Goal: Transaction & Acquisition: Purchase product/service

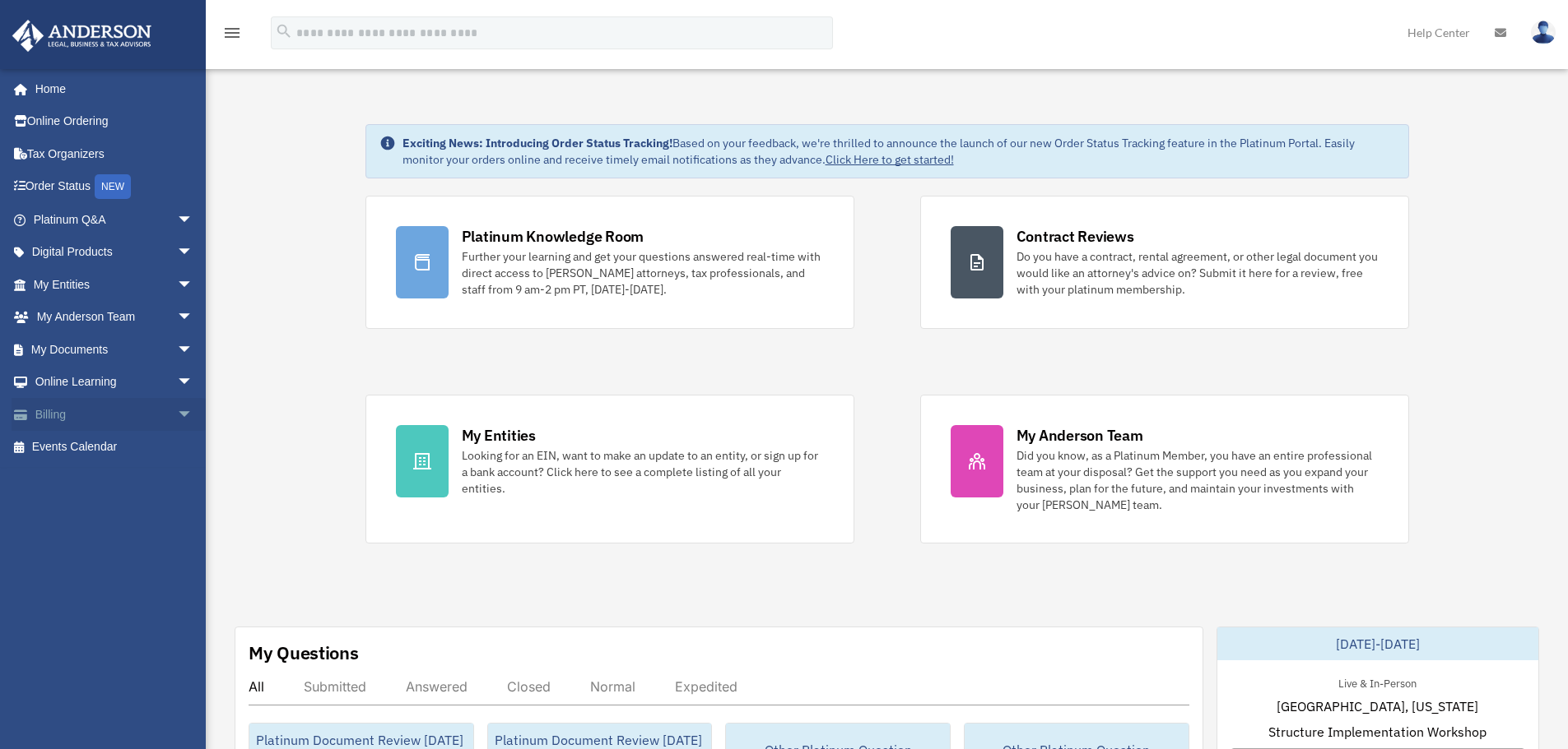
click at [177, 419] on span "arrow_drop_down" at bounding box center [193, 414] width 33 height 34
click at [103, 457] on link "$ Open Invoices" at bounding box center [120, 447] width 195 height 34
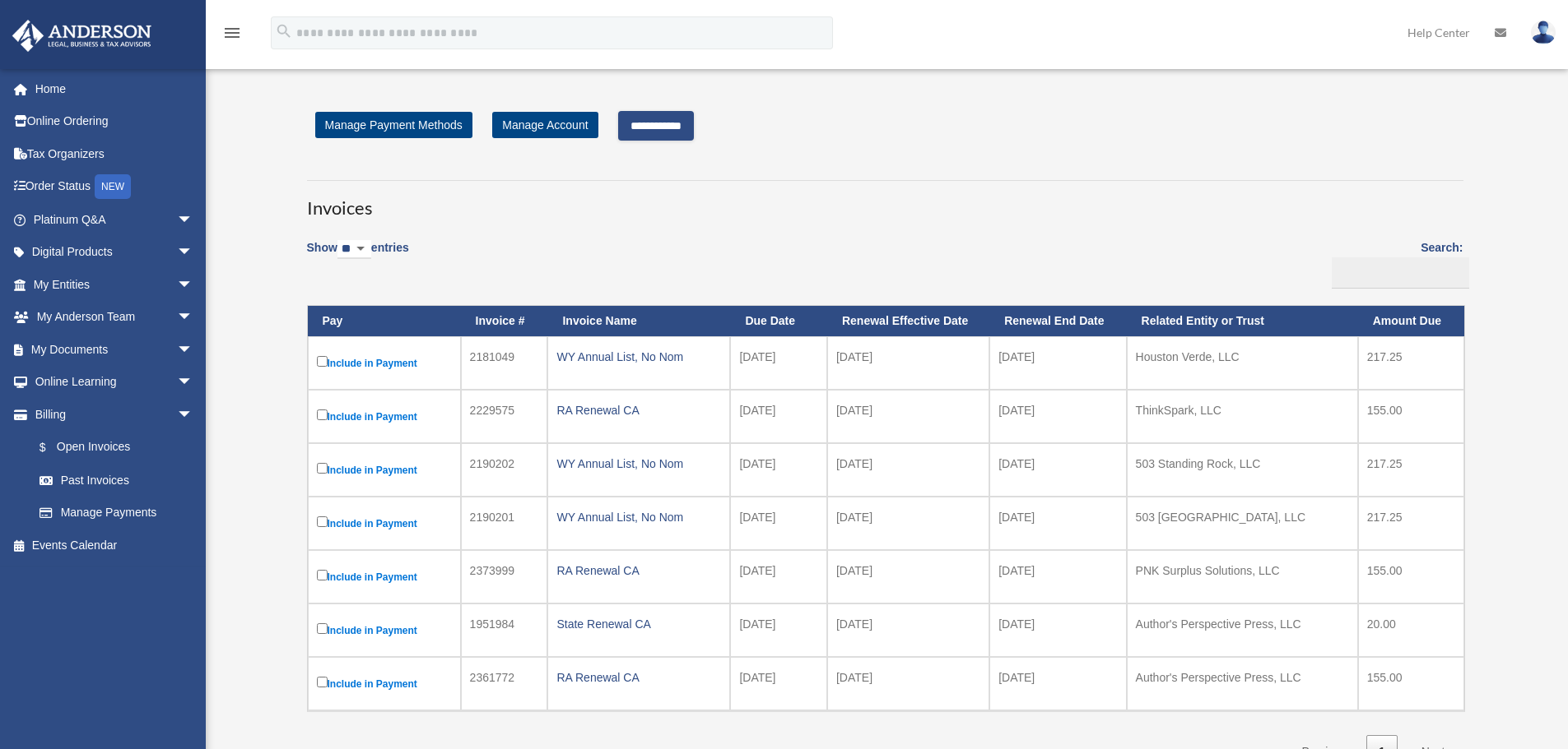
click at [677, 128] on input "**********" at bounding box center [655, 126] width 76 height 29
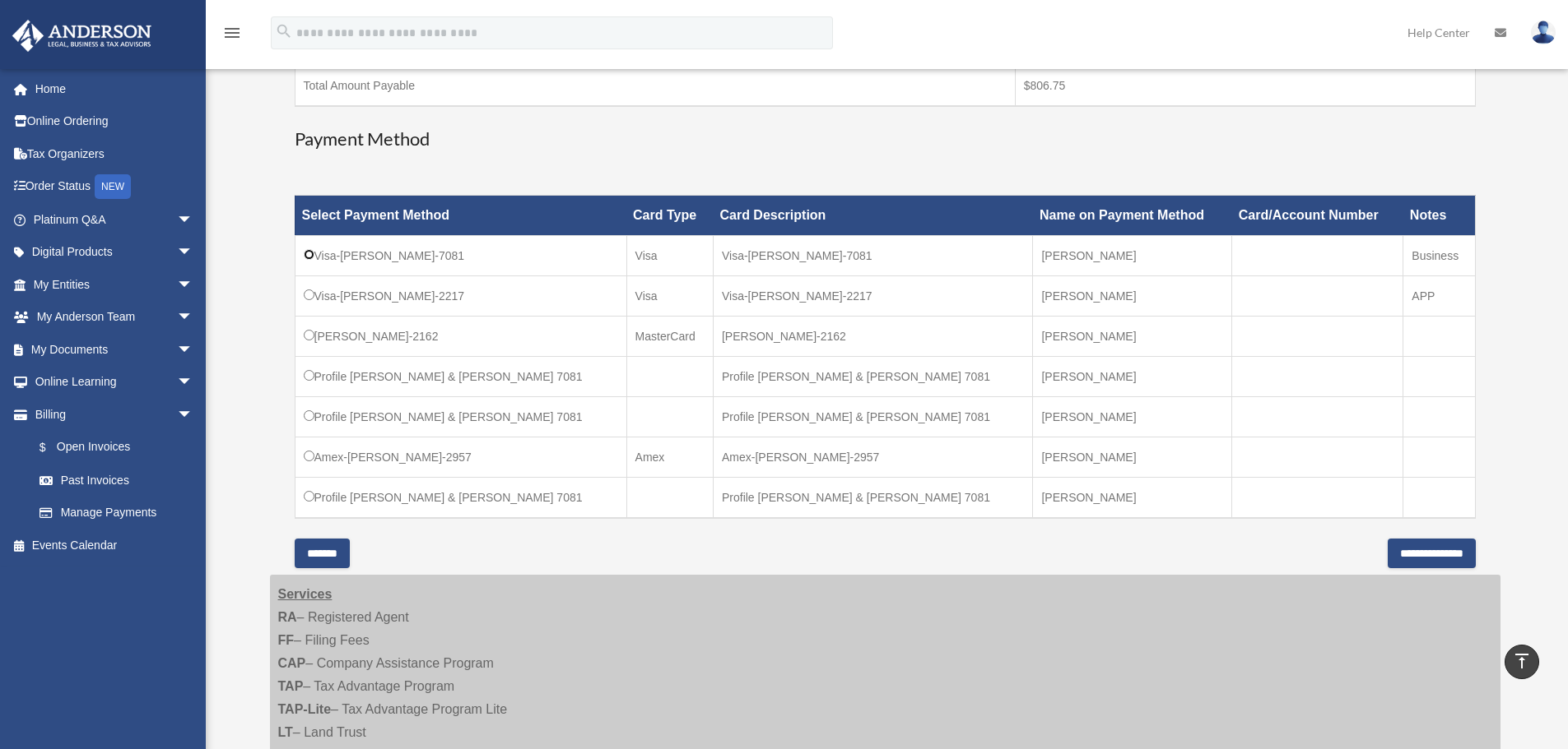
scroll to position [576, 0]
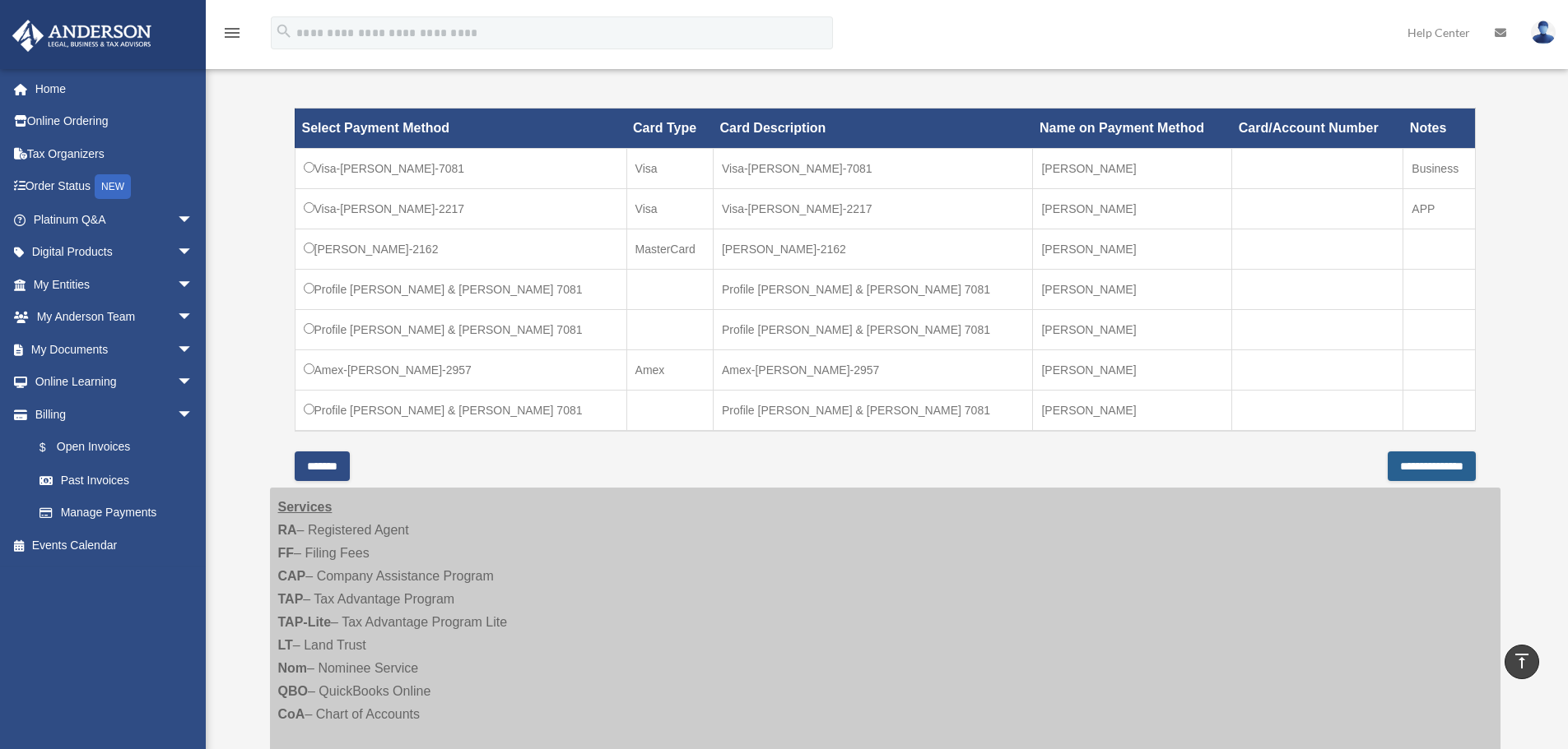
click at [1423, 460] on input "**********" at bounding box center [1431, 466] width 88 height 29
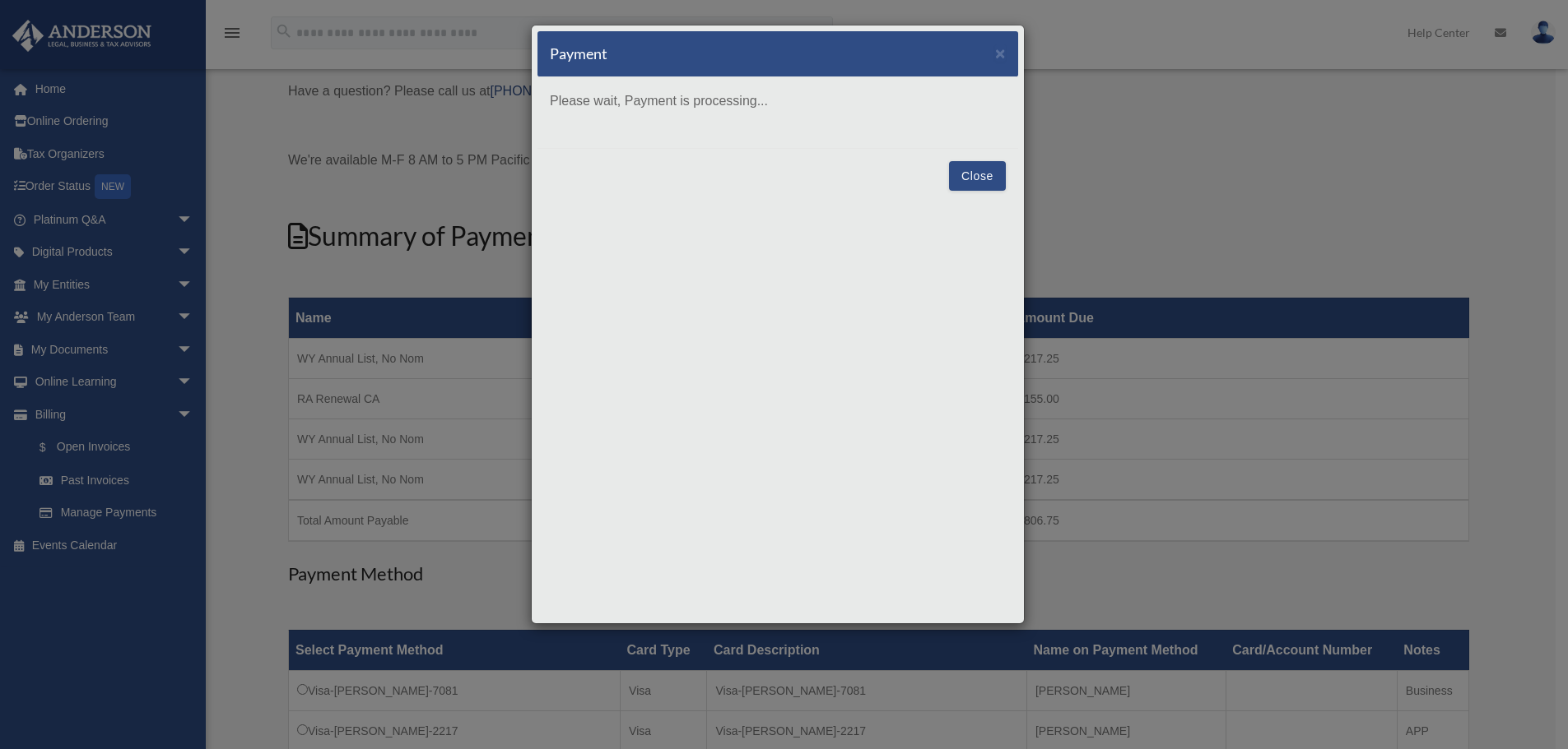
scroll to position [82, 0]
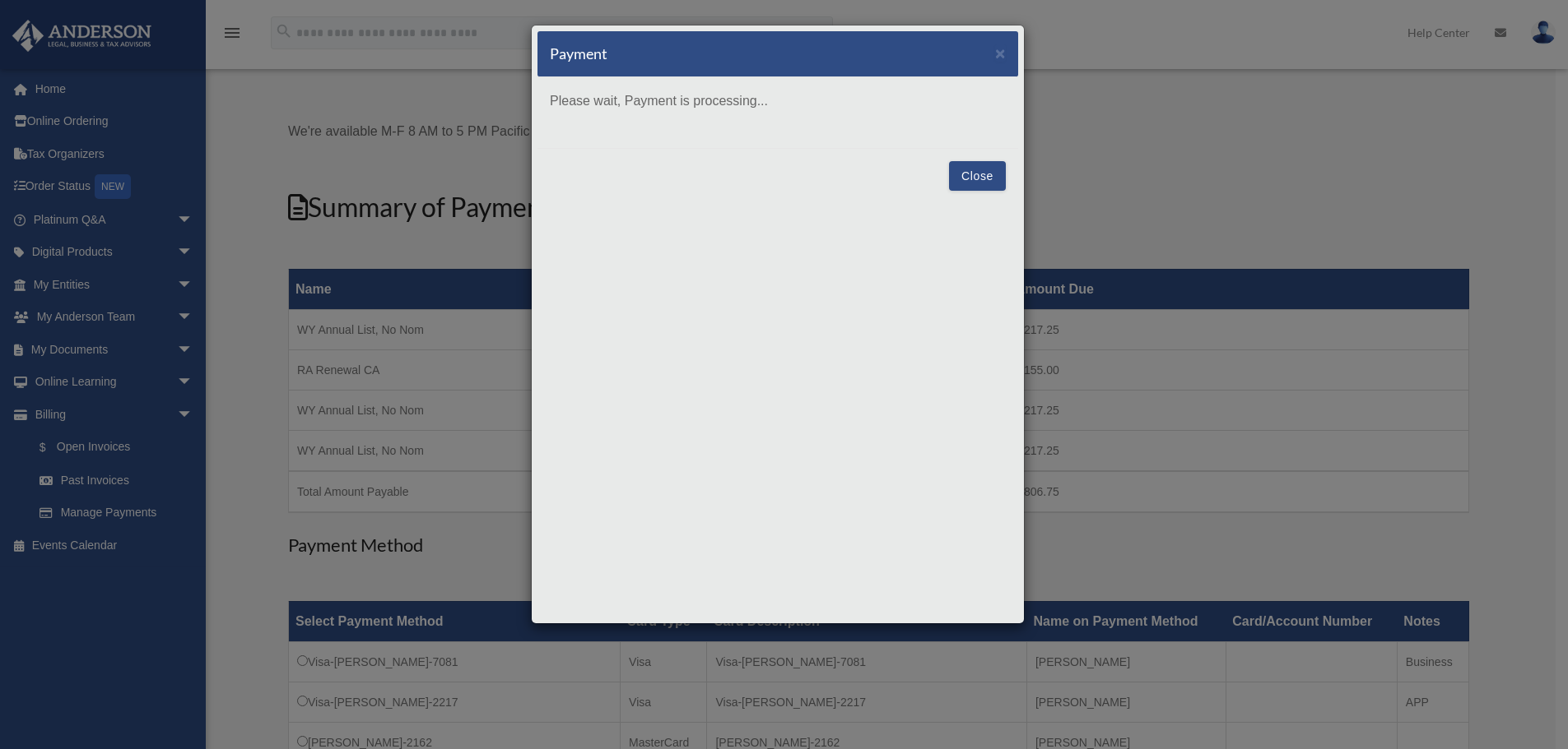
click at [268, 270] on div "Payment × Please wait, Payment is processing... Close" at bounding box center [784, 374] width 1568 height 749
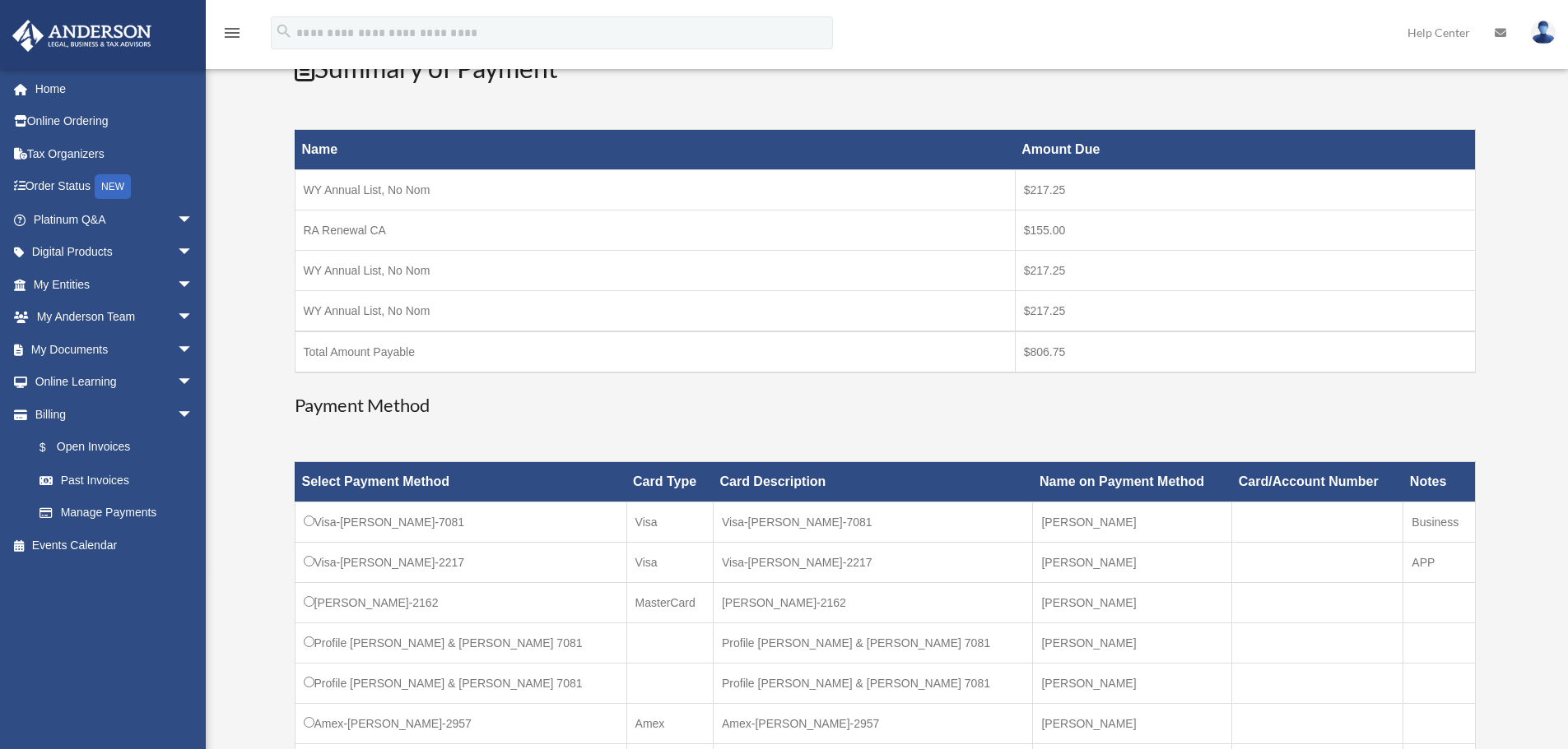
scroll to position [247, 0]
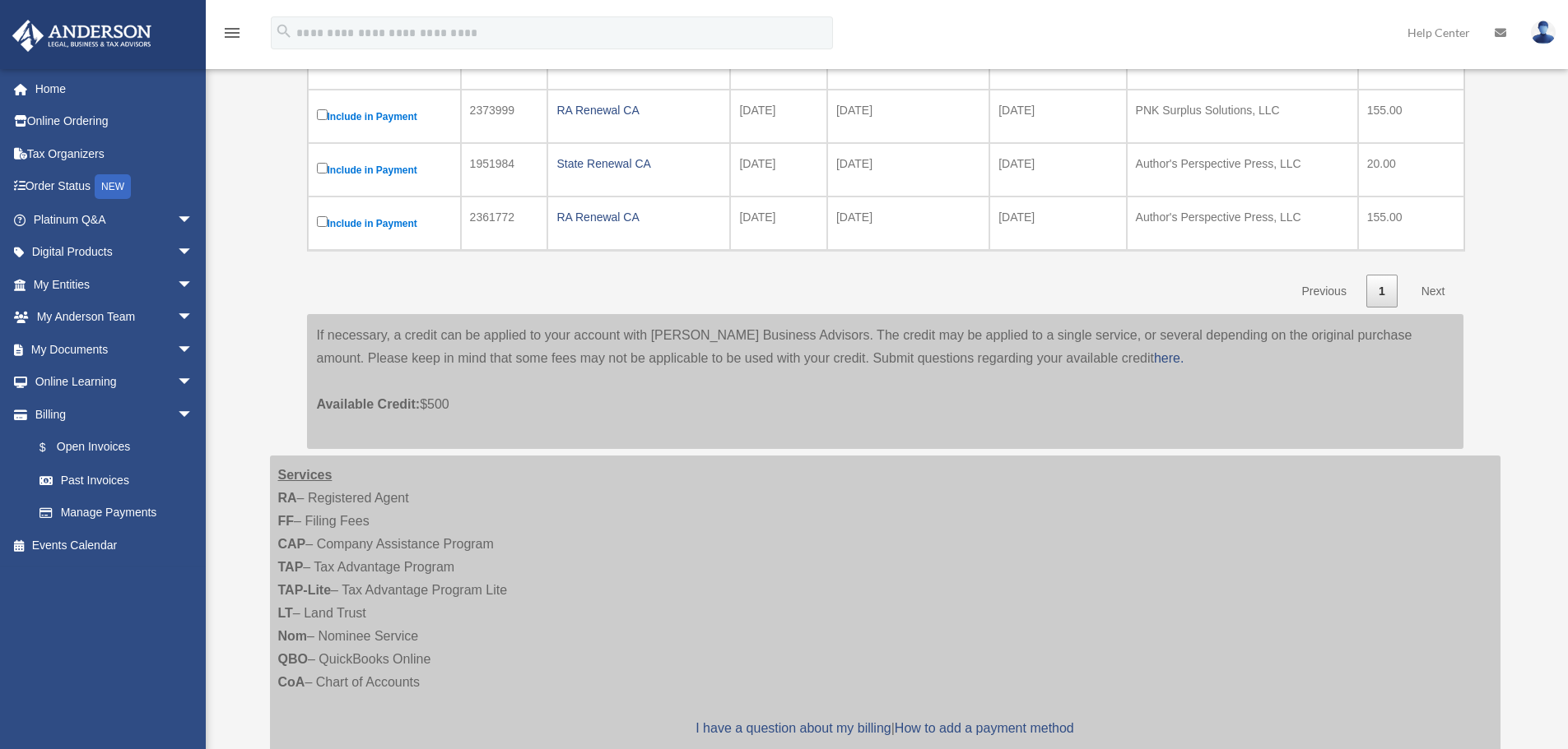
scroll to position [328, 0]
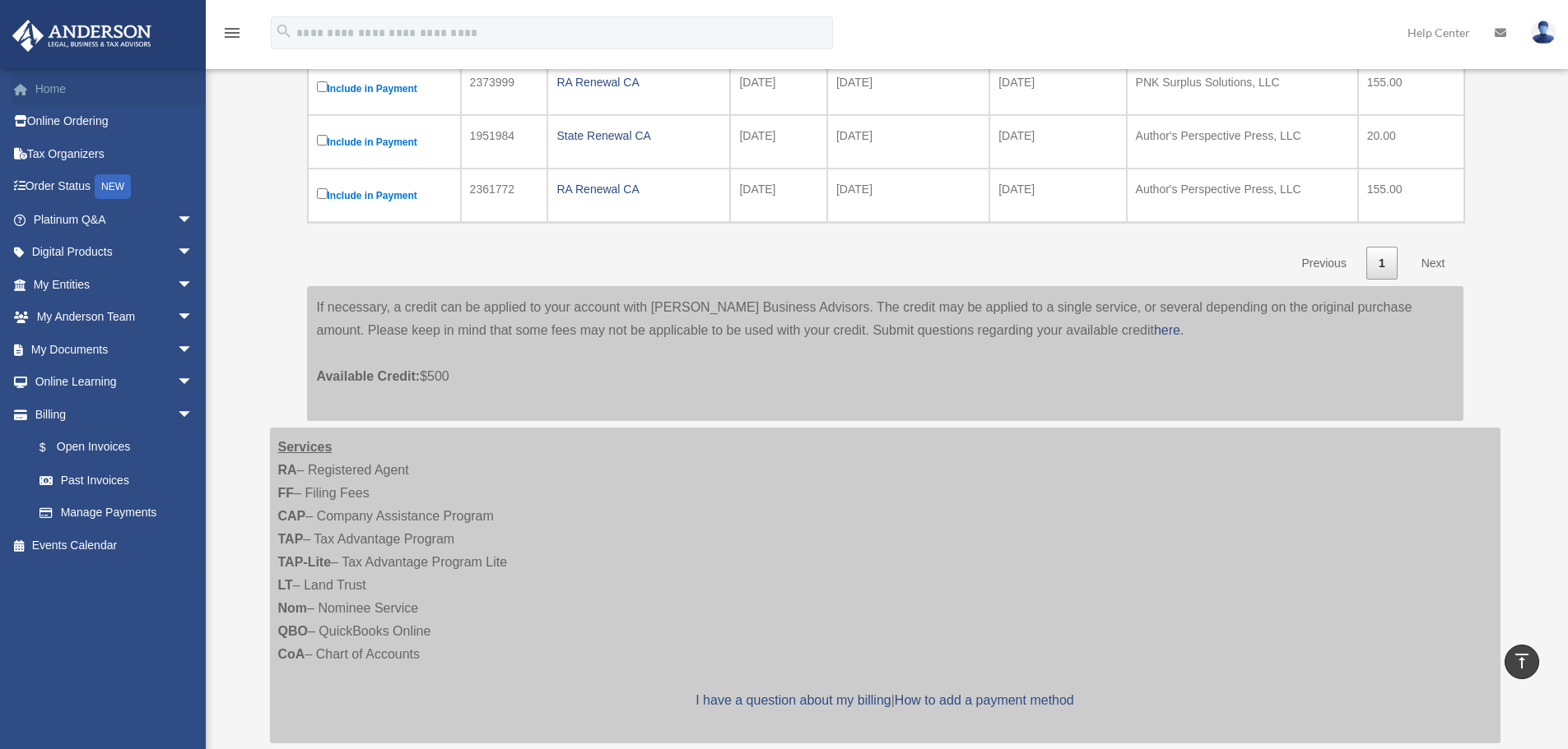
click at [46, 94] on link "Home" at bounding box center [115, 88] width 206 height 33
click at [55, 97] on link "Home" at bounding box center [115, 88] width 206 height 33
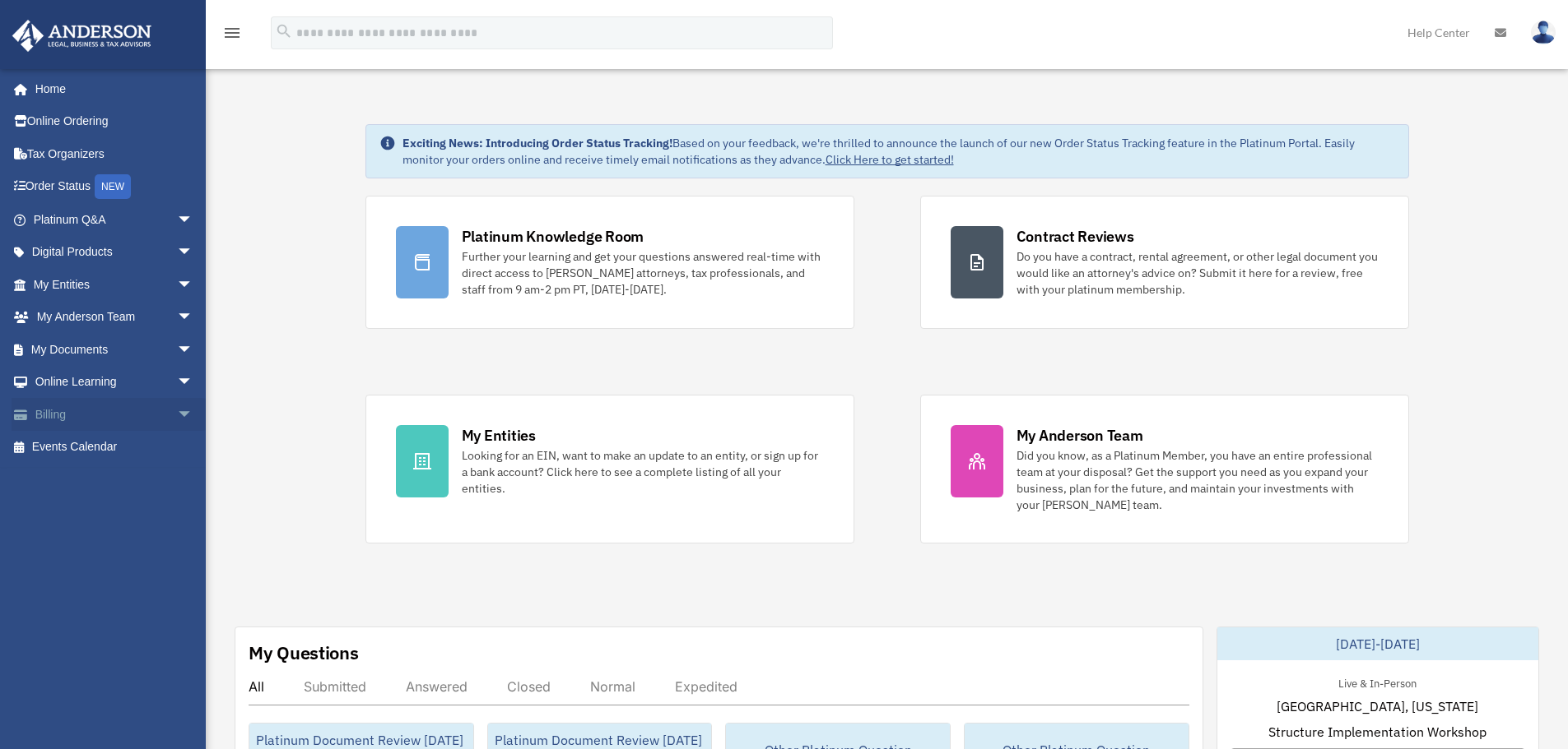
click at [177, 418] on span "arrow_drop_down" at bounding box center [193, 414] width 33 height 34
click at [121, 488] on link "Past Invoices" at bounding box center [120, 481] width 195 height 33
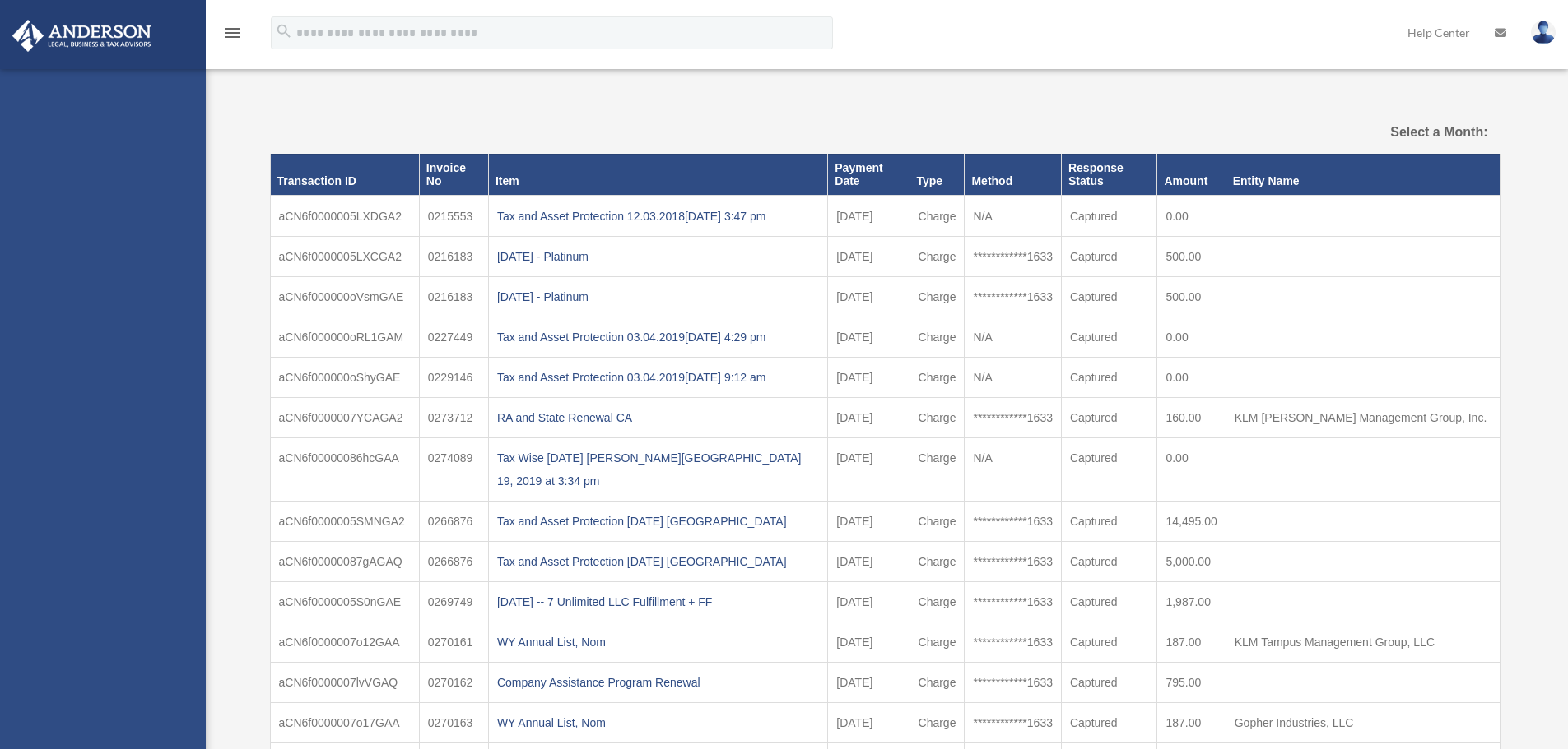
select select
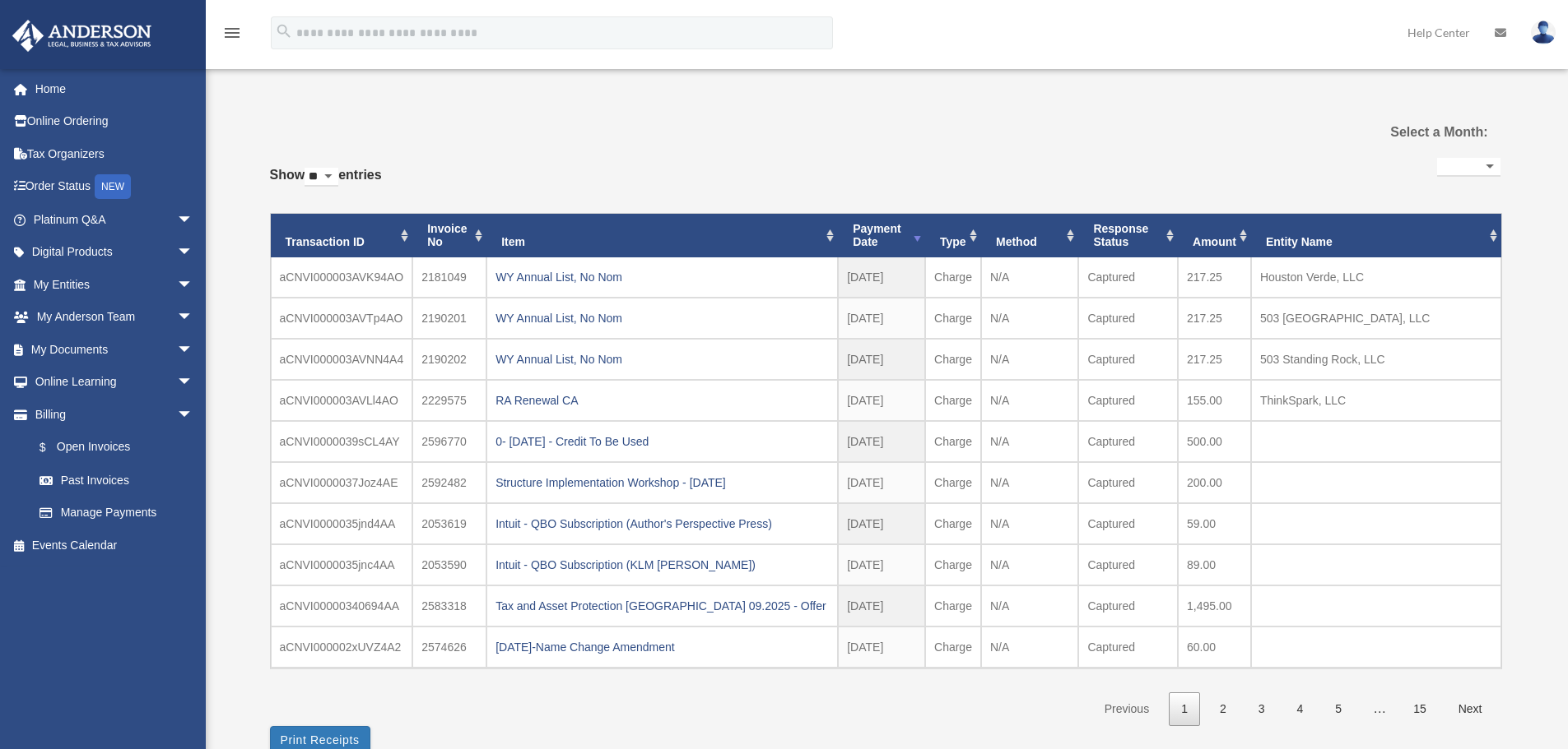
click at [1551, 37] on img at bounding box center [1542, 33] width 25 height 24
click at [1249, 138] on link "Logout" at bounding box center [1296, 143] width 164 height 34
